Goal: Navigation & Orientation: Find specific page/section

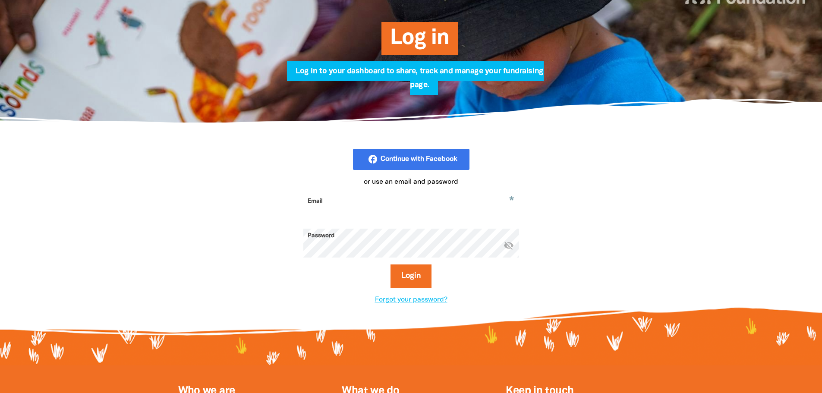
scroll to position [129, 0]
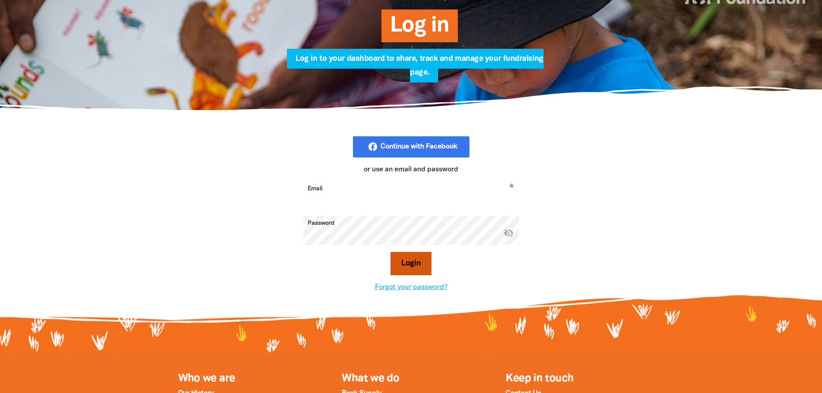
type input "tomeltya@columba.vic.edu.au"
click at [407, 268] on button "Login" at bounding box center [411, 263] width 41 height 23
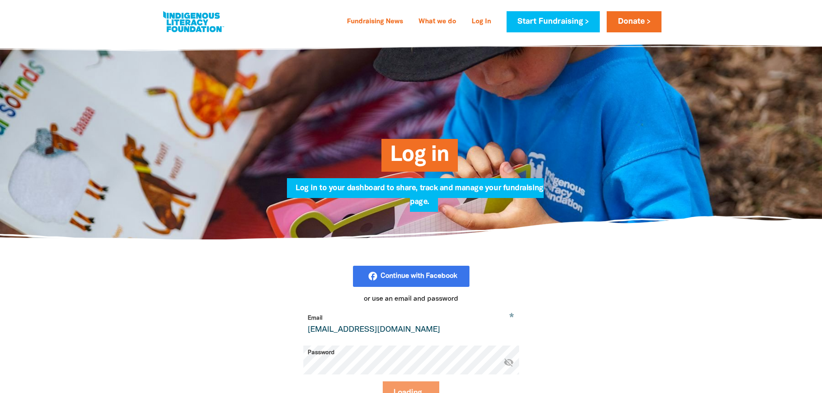
select select "AU"
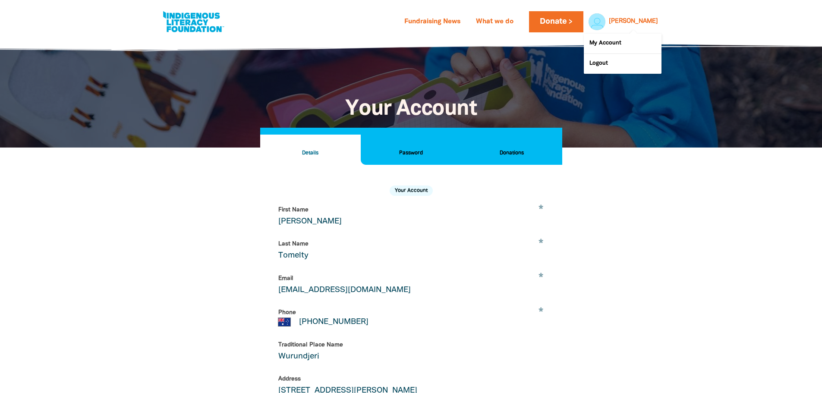
click at [605, 17] on div at bounding box center [595, 21] width 21 height 21
click at [519, 19] on link "What we do" at bounding box center [495, 22] width 48 height 14
